Goal: Task Accomplishment & Management: Complete application form

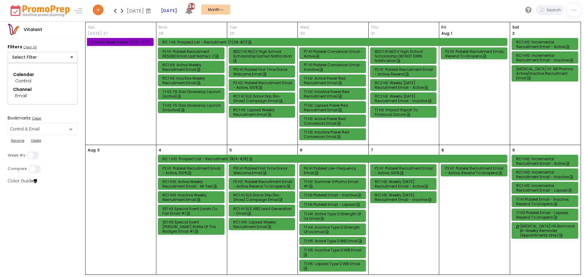
select select "286"
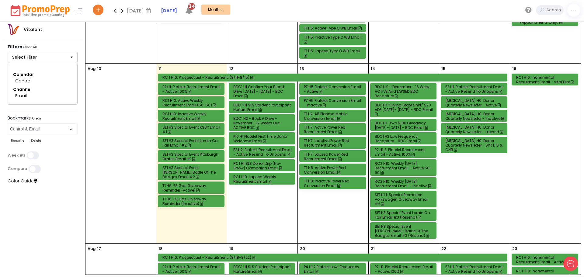
click at [466, 98] on div "[MEDICAL_DATA] H0: Donor Quarterly Newsletter - Active" at bounding box center [474, 102] width 59 height 9
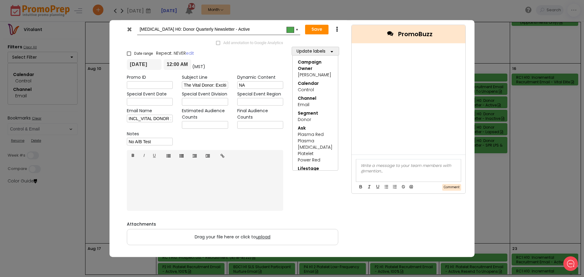
click at [263, 237] on span "upload" at bounding box center [263, 237] width 15 height 6
click at [0, 0] on input "Drag your file here or click to upload" at bounding box center [0, 0] width 0 height 0
click at [262, 238] on span "upload" at bounding box center [263, 237] width 15 height 6
click at [0, 0] on input "Drag your file here or click to upload" at bounding box center [0, 0] width 0 height 0
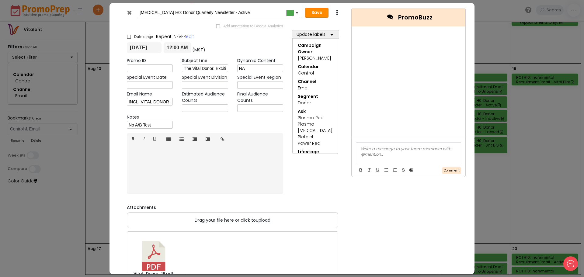
click at [319, 13] on button "Save" at bounding box center [316, 13] width 23 height 10
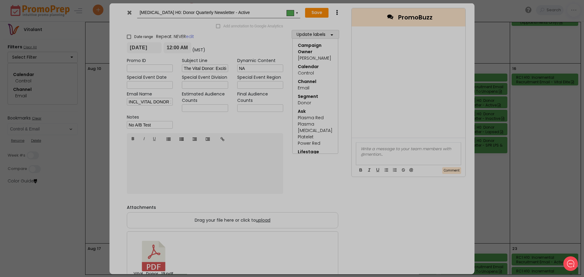
type input "[DATE]"
type input "00:00"
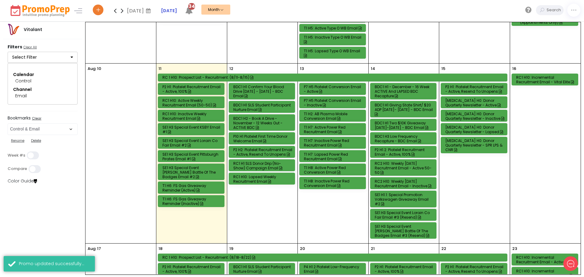
click at [475, 112] on div "[MEDICAL_DATA] H0: Donor Quarterly Newsletter - Inactive" at bounding box center [474, 116] width 59 height 9
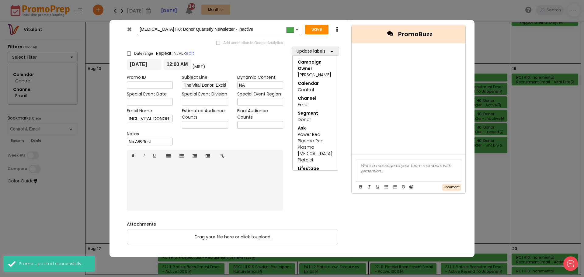
click at [265, 237] on span "upload" at bounding box center [263, 237] width 15 height 6
click at [0, 0] on input "Drag your file here or click to upload" at bounding box center [0, 0] width 0 height 0
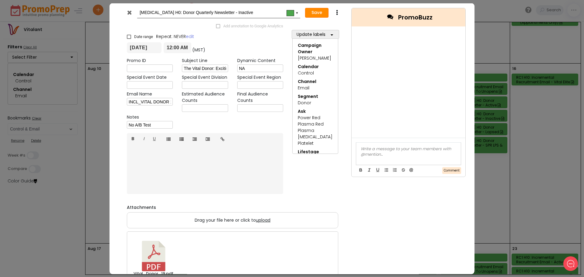
click at [311, 11] on button "Save" at bounding box center [316, 13] width 23 height 10
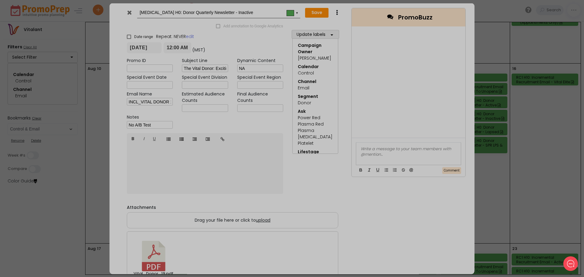
type input "[DATE]"
type input "00:00"
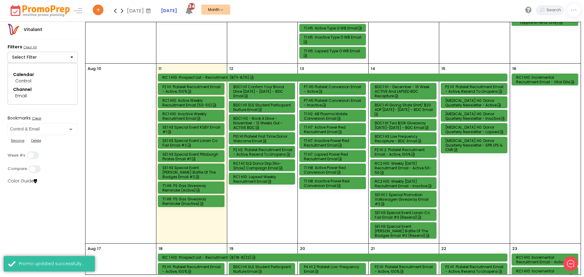
click at [473, 126] on div "[MEDICAL_DATA] H0: Donor Quarterly Newsletter - Lapsed" at bounding box center [474, 129] width 59 height 9
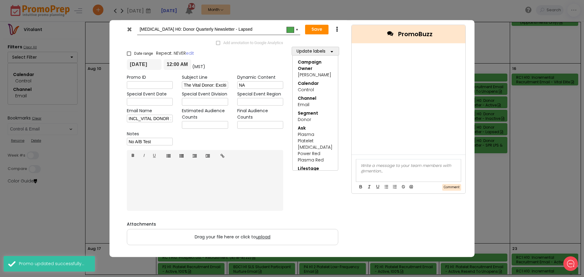
click at [265, 237] on span "upload" at bounding box center [263, 237] width 15 height 6
click at [0, 0] on input "Drag your file here or click to upload" at bounding box center [0, 0] width 0 height 0
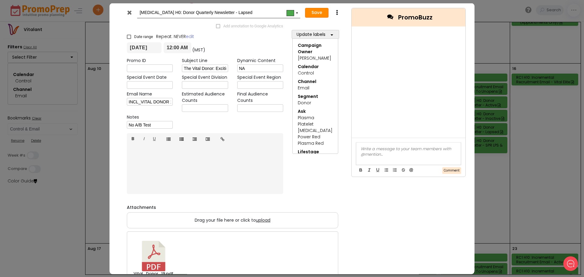
click at [316, 14] on button "Save" at bounding box center [316, 13] width 23 height 10
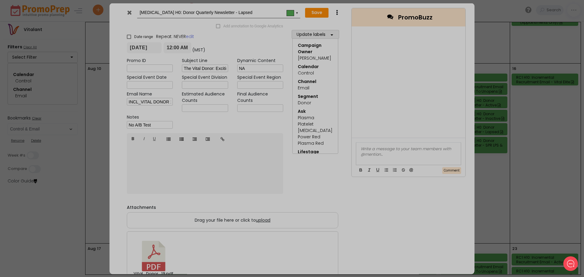
type input "[DATE]"
type input "00:00"
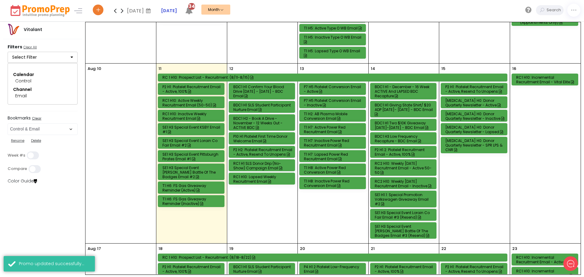
click at [466, 141] on div "[MEDICAL_DATA] H0: Donor Quarterly Newsletter - SPR LPS & CNR" at bounding box center [474, 145] width 59 height 14
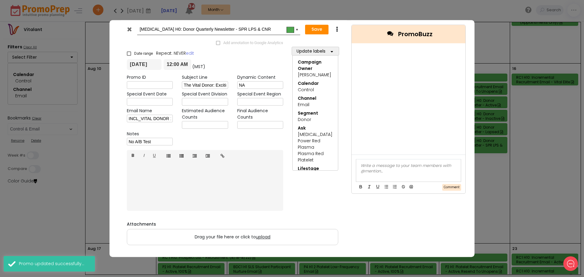
click at [264, 237] on span "upload" at bounding box center [263, 237] width 15 height 6
click at [0, 0] on input "Drag your file here or click to upload" at bounding box center [0, 0] width 0 height 0
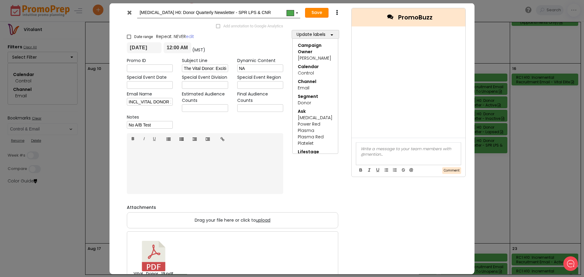
click at [312, 11] on button "Save" at bounding box center [316, 13] width 23 height 10
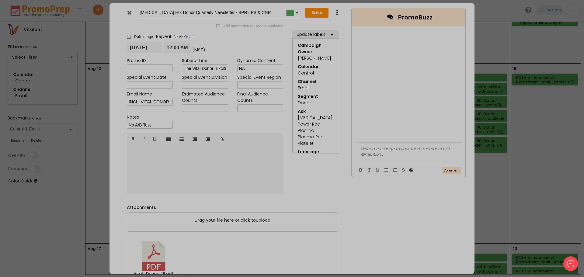
type input "[DATE]"
type input "00:00"
